Goal: Task Accomplishment & Management: Manage account settings

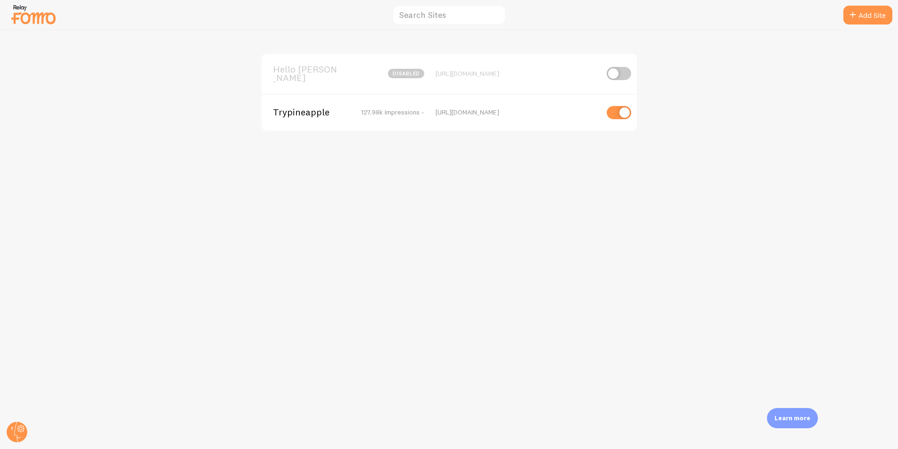
click at [316, 116] on div "Trypineapple 127.98k Impressions - [URL][DOMAIN_NAME]" at bounding box center [449, 112] width 375 height 37
click at [313, 112] on span "Trypineapple" at bounding box center [311, 112] width 76 height 8
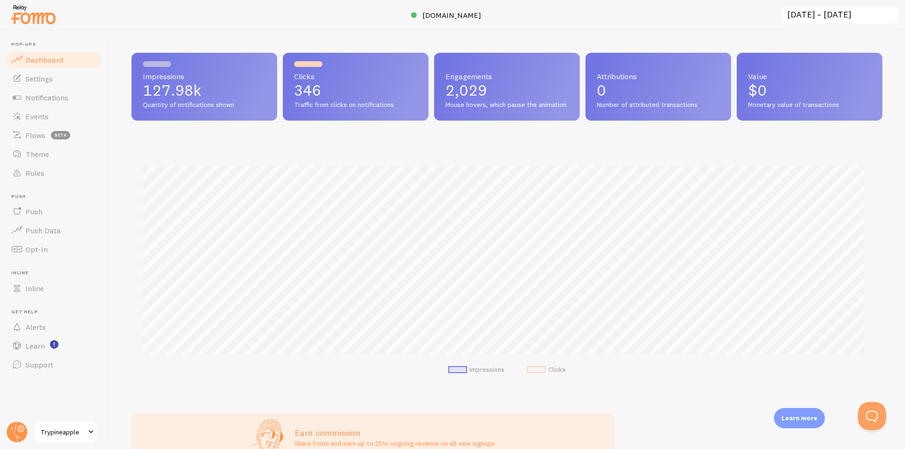
scroll to position [248, 744]
click at [51, 112] on link "Events" at bounding box center [54, 116] width 97 height 19
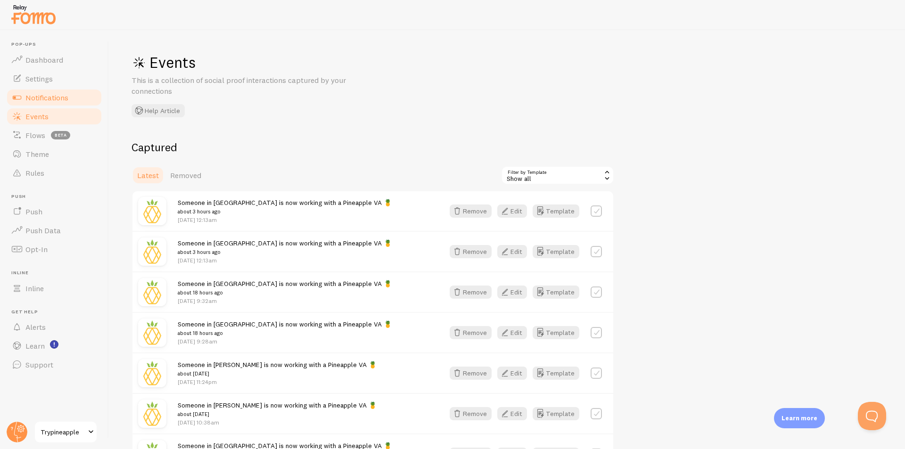
click at [59, 98] on span "Notifications" at bounding box center [46, 97] width 43 height 9
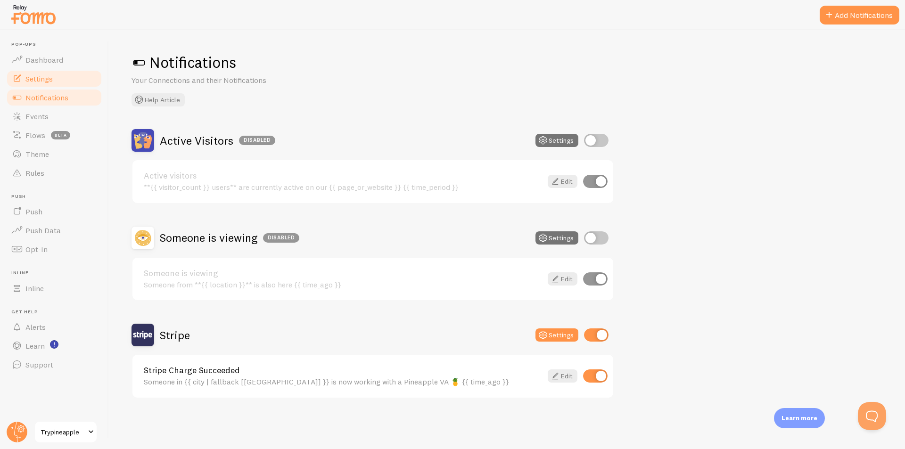
click at [51, 81] on span "Settings" at bounding box center [38, 78] width 27 height 9
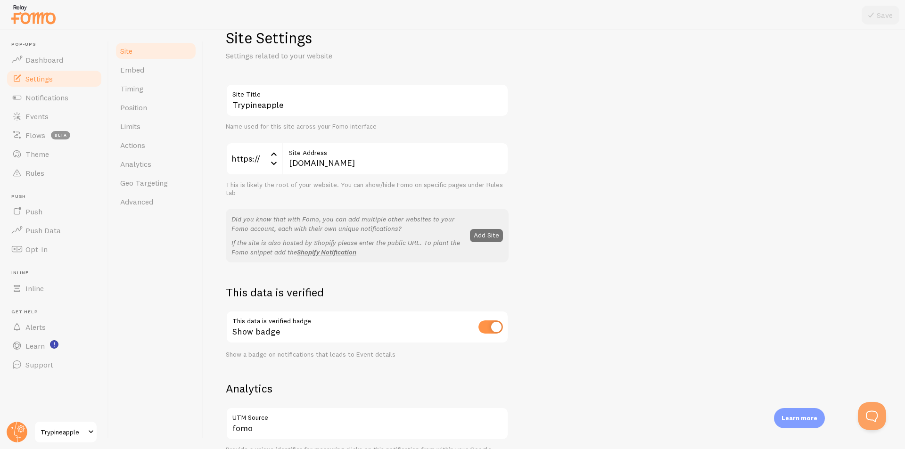
scroll to position [189, 0]
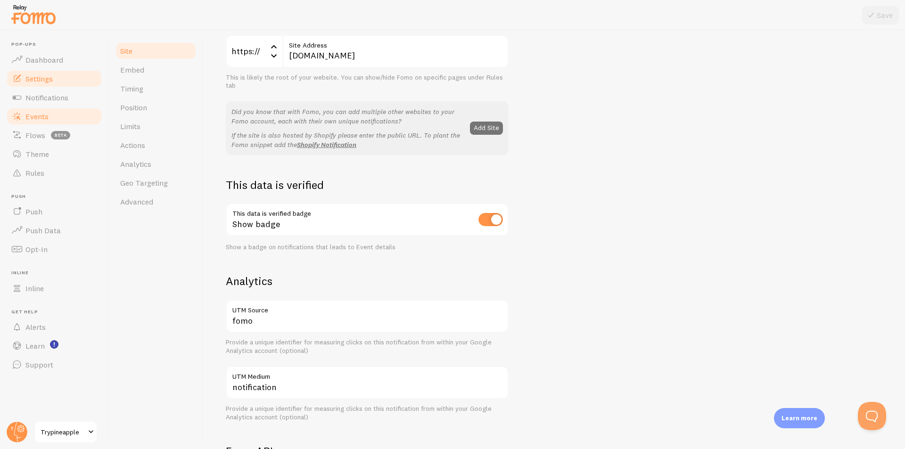
click at [42, 122] on link "Events" at bounding box center [54, 116] width 97 height 19
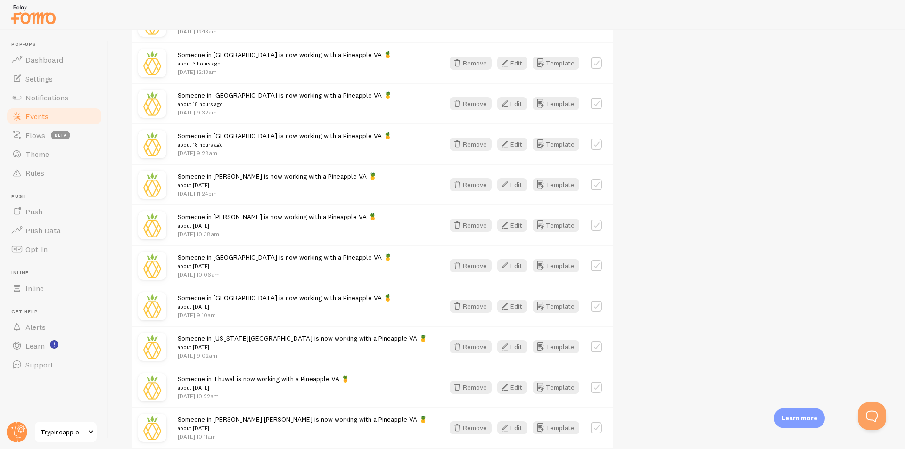
scroll to position [236, 0]
